Goal: Task Accomplishment & Management: Use online tool/utility

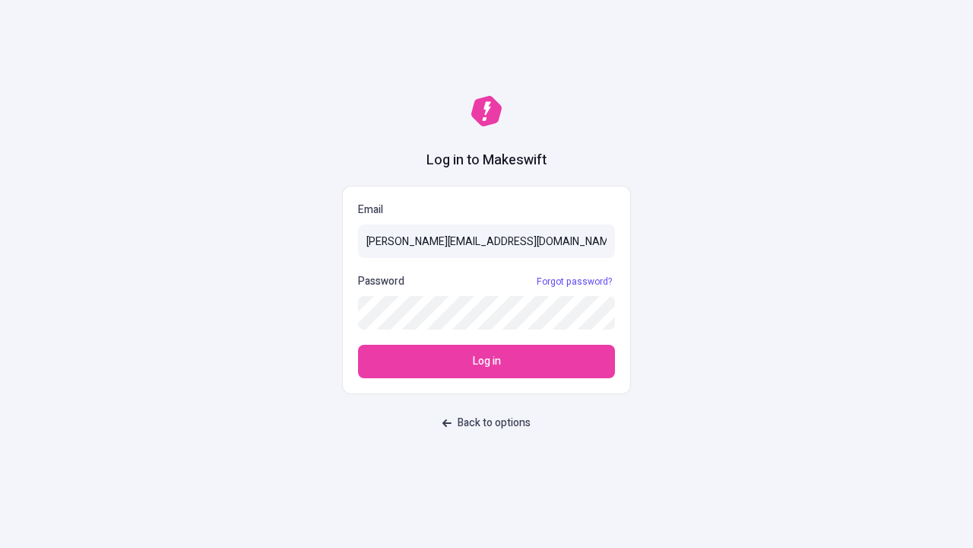
type input "[PERSON_NAME][EMAIL_ADDRESS][DOMAIN_NAME]"
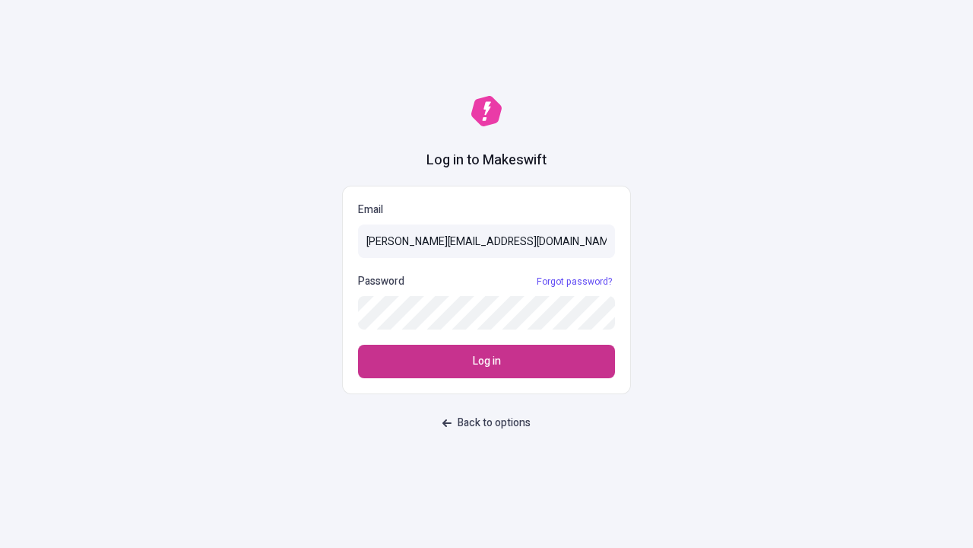
click at [487, 361] on span "Log in" at bounding box center [487, 361] width 28 height 17
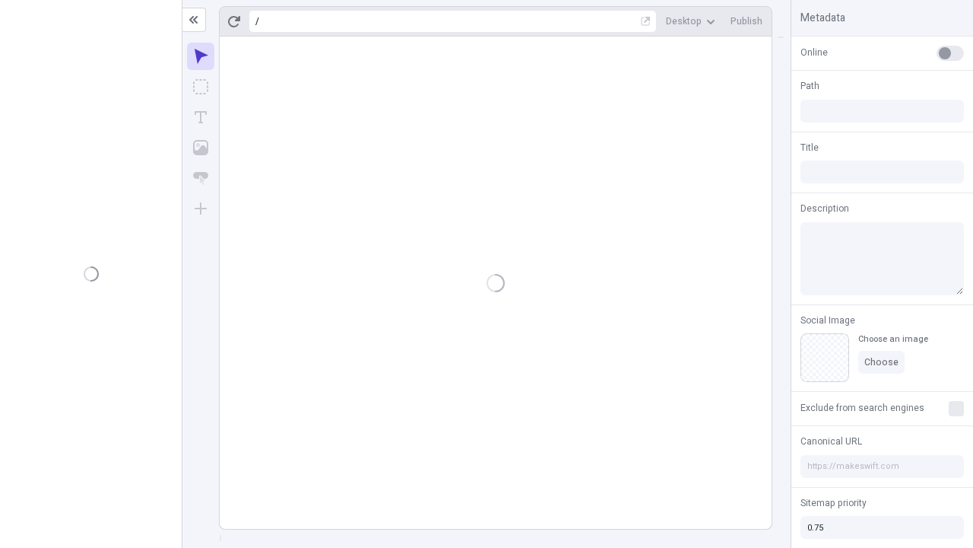
type input "/deep-link-acidus"
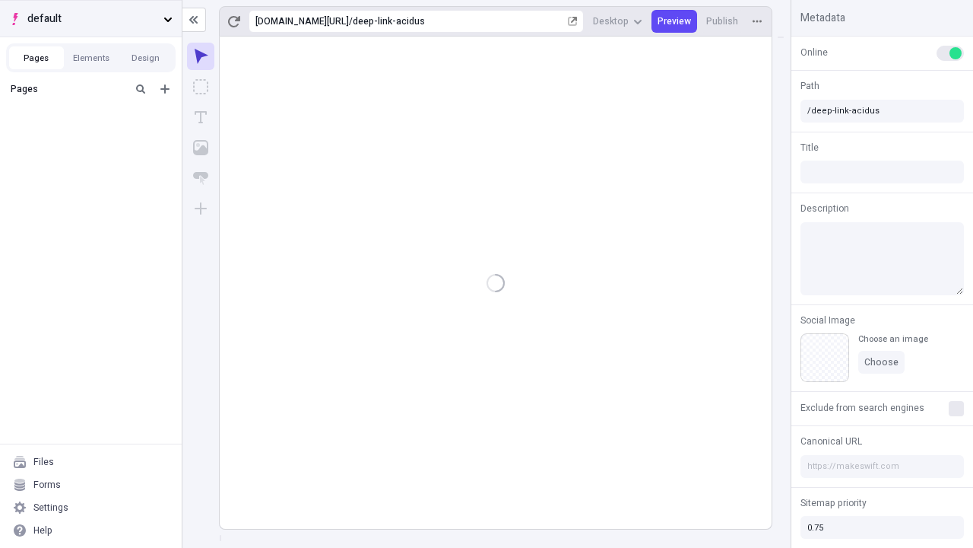
click at [91, 18] on span "default" at bounding box center [92, 19] width 130 height 17
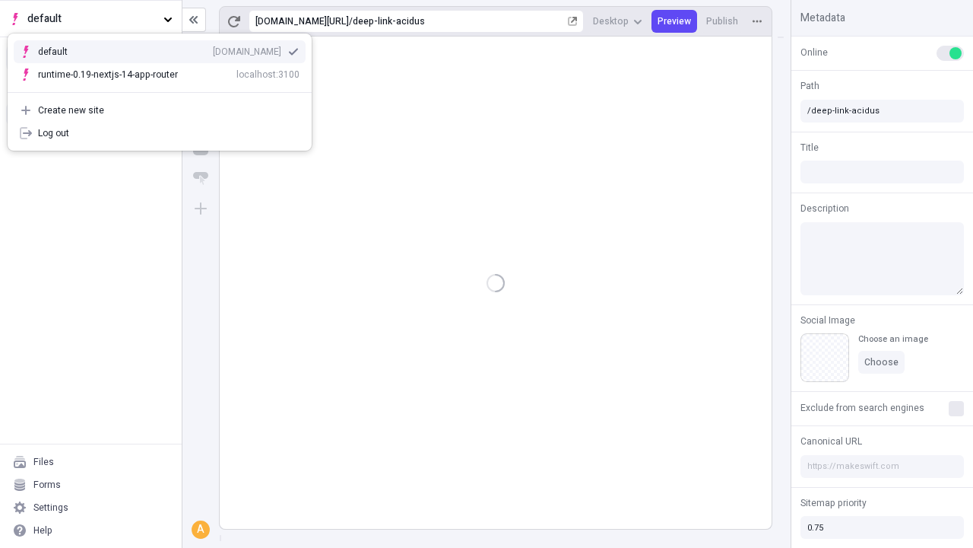
click at [213, 49] on div "[DOMAIN_NAME]" at bounding box center [247, 52] width 68 height 12
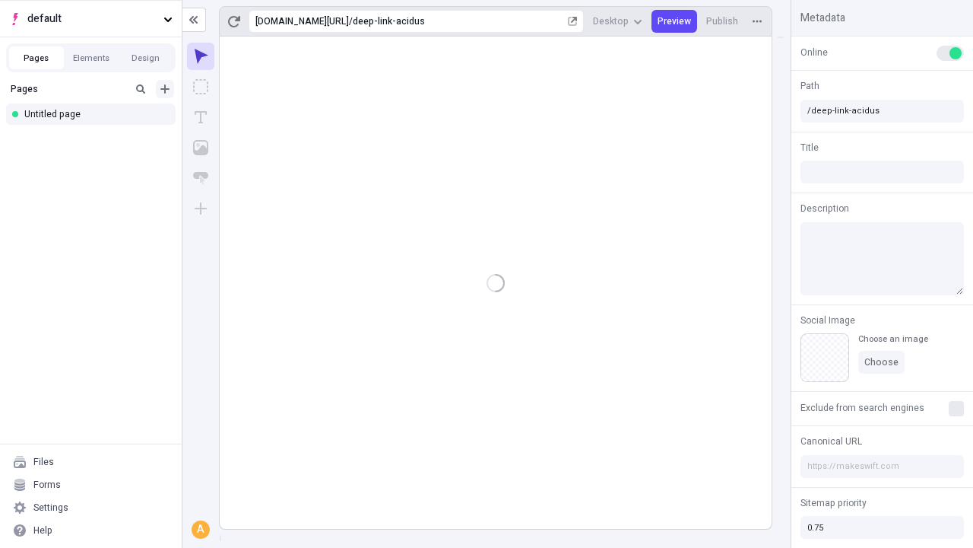
click at [165, 89] on icon "Add new" at bounding box center [164, 88] width 9 height 9
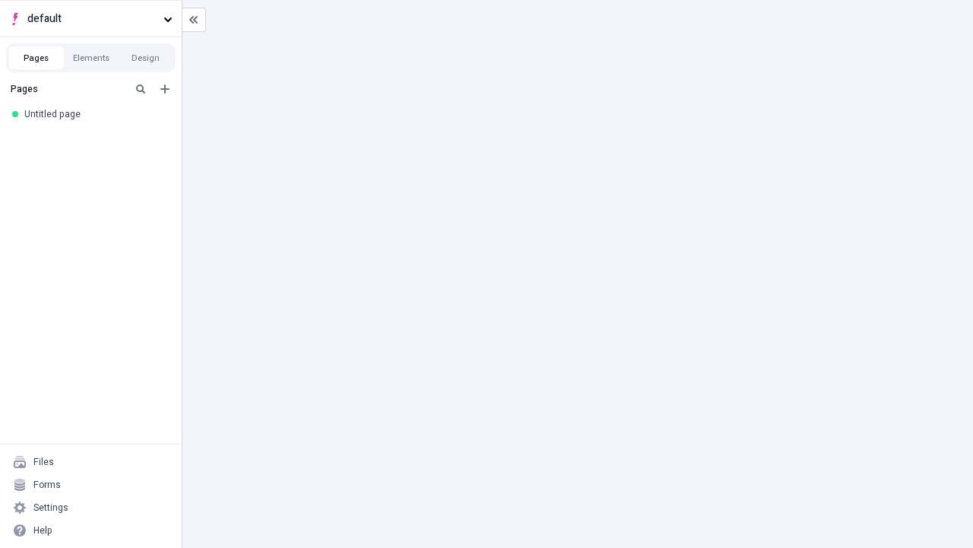
click at [95, 138] on div "Blank page" at bounding box center [95, 141] width 146 height 23
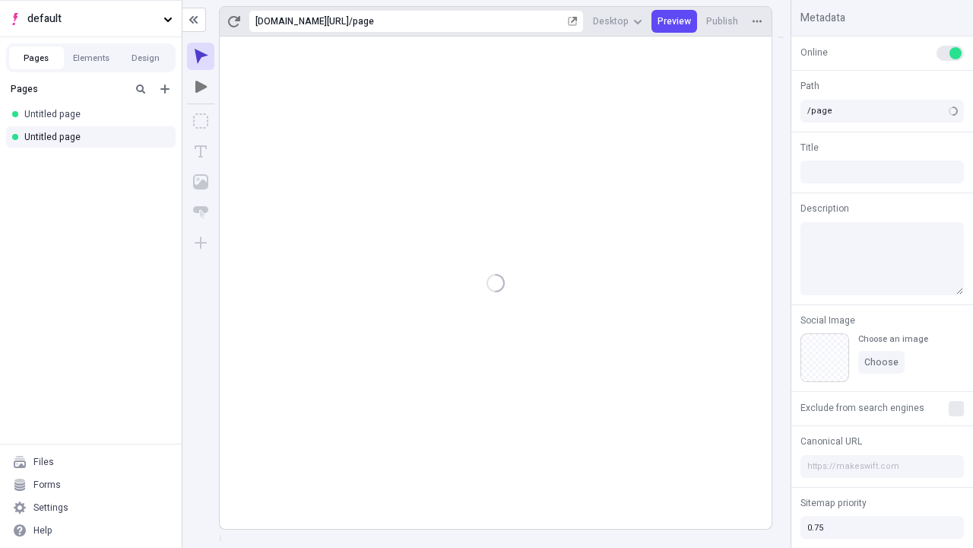
type input "/deep-link-canis"
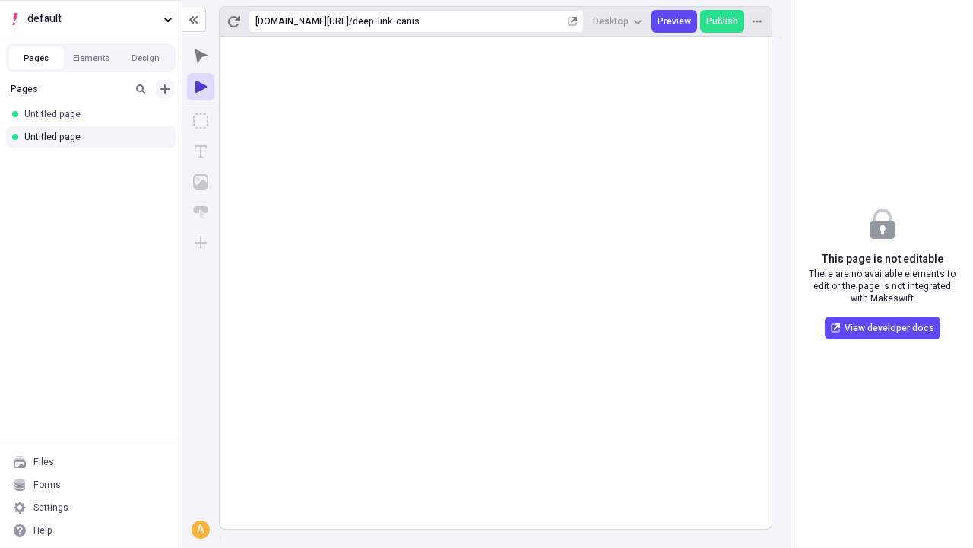
click at [165, 89] on icon "Add new" at bounding box center [164, 88] width 9 height 9
click at [95, 138] on div "Blank page" at bounding box center [95, 139] width 146 height 23
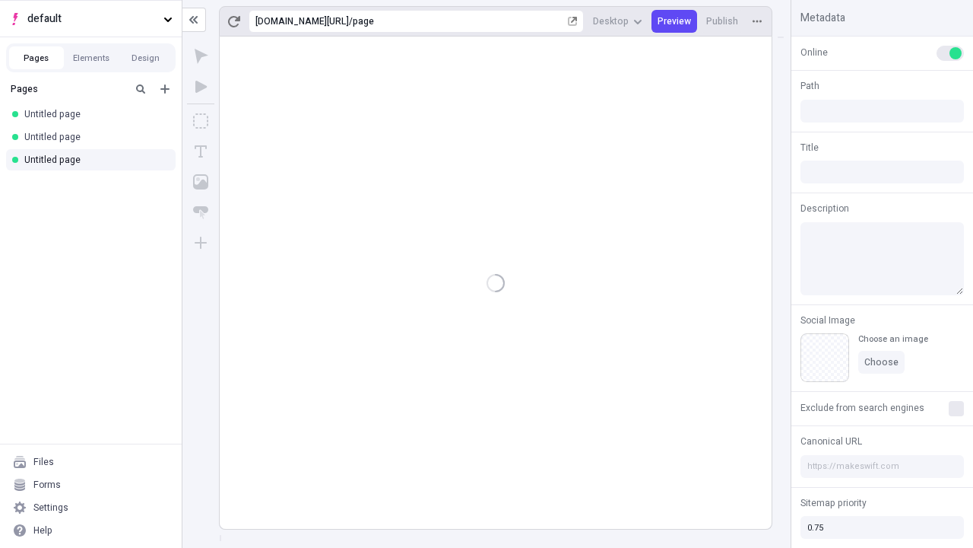
type input "/page"
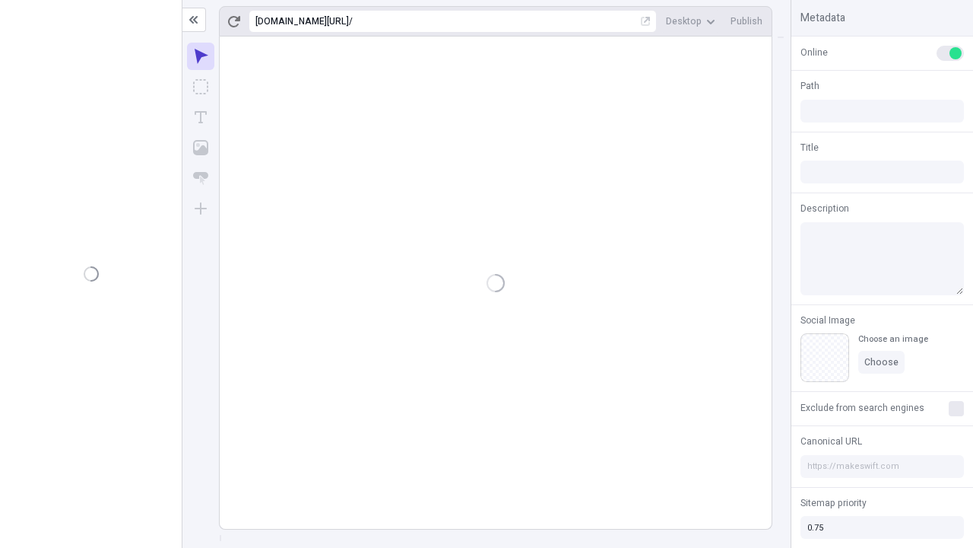
type input "/deep-link-canis"
